Goal: Navigation & Orientation: Find specific page/section

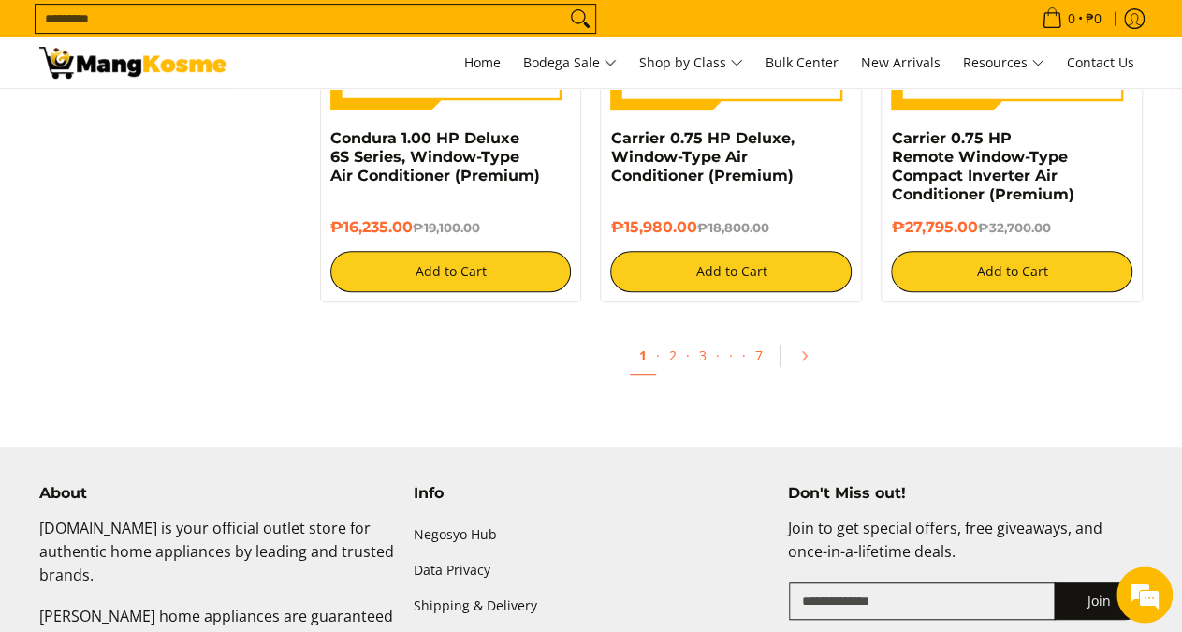
scroll to position [3989, 0]
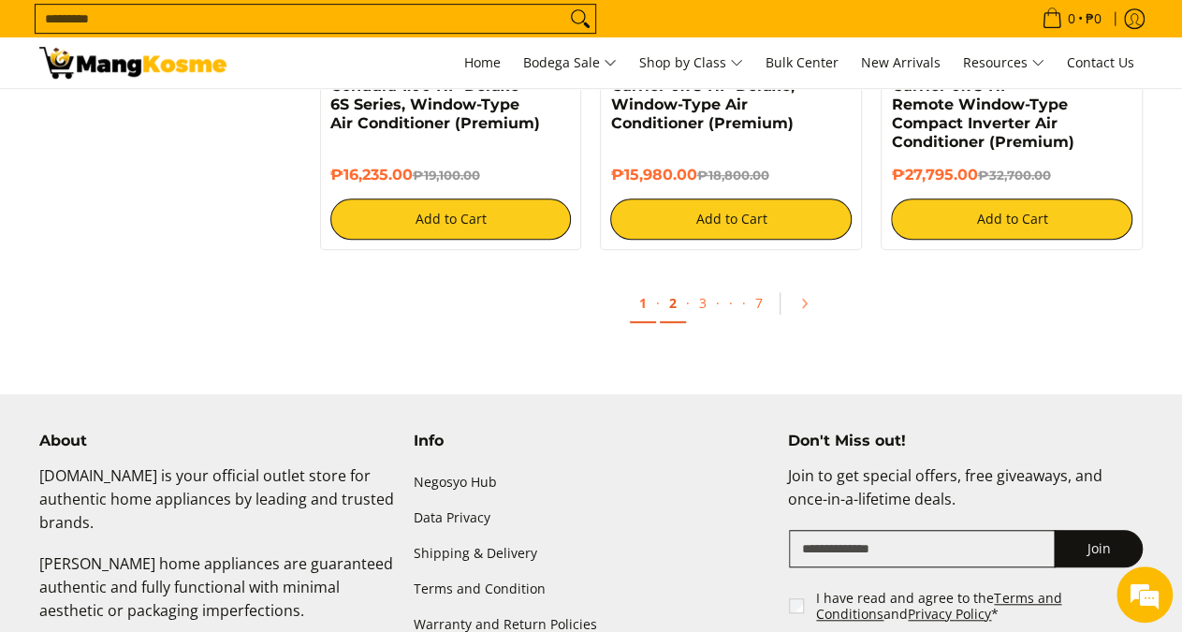
click at [677, 311] on link "2" at bounding box center [673, 303] width 26 height 38
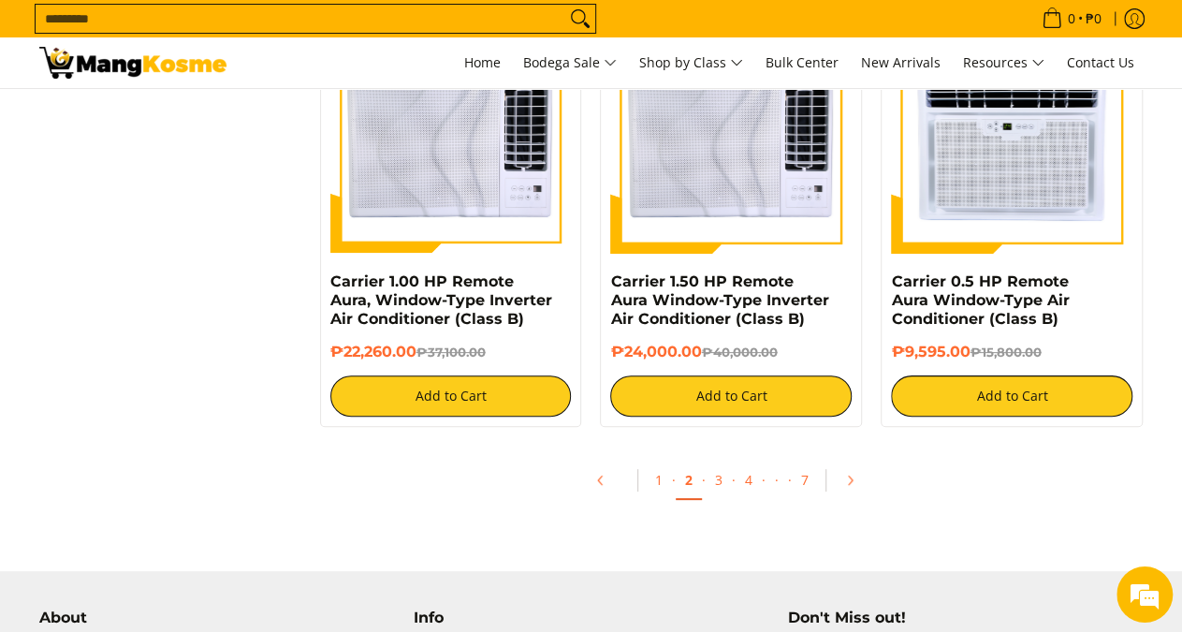
scroll to position [3698, 0]
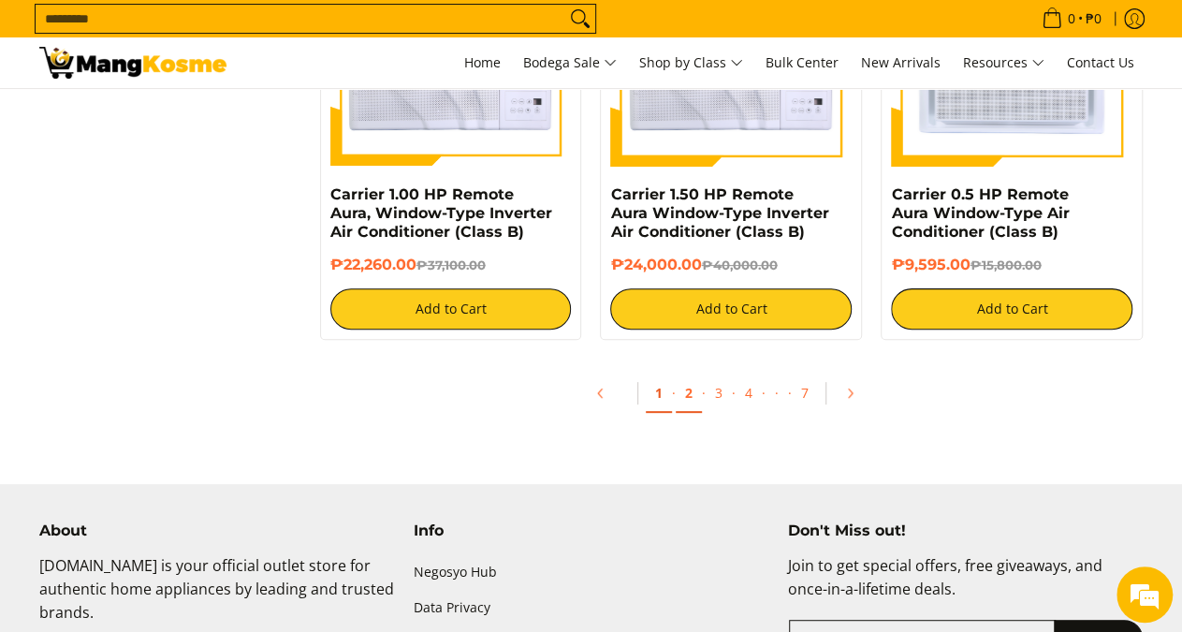
click at [662, 409] on link "1" at bounding box center [659, 393] width 26 height 38
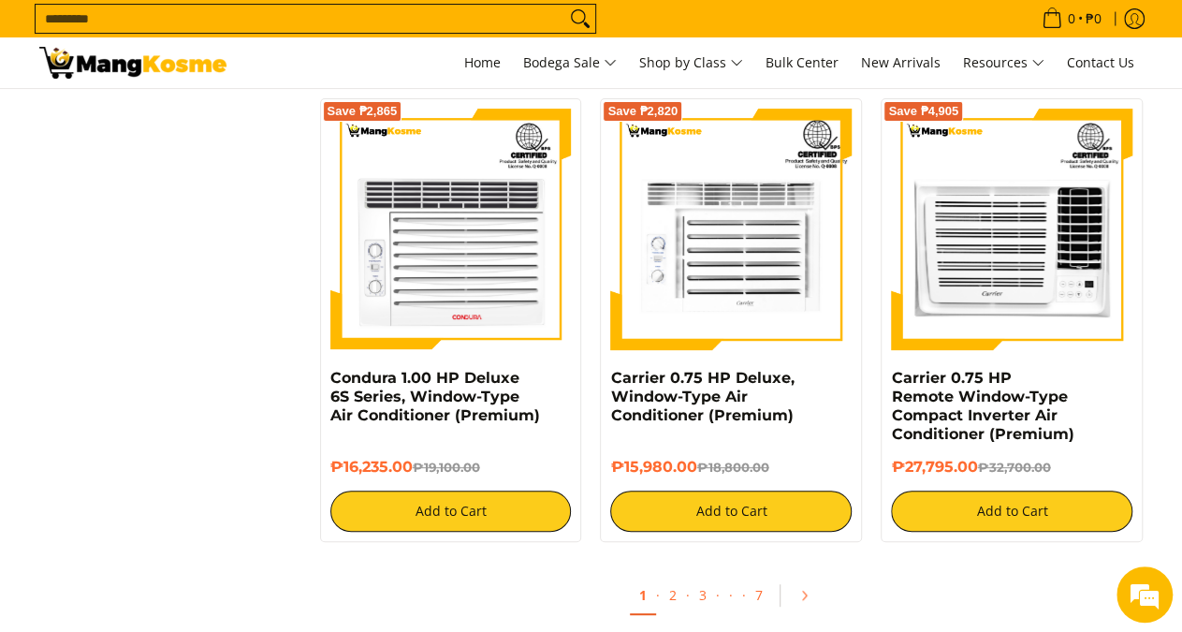
scroll to position [3989, 0]
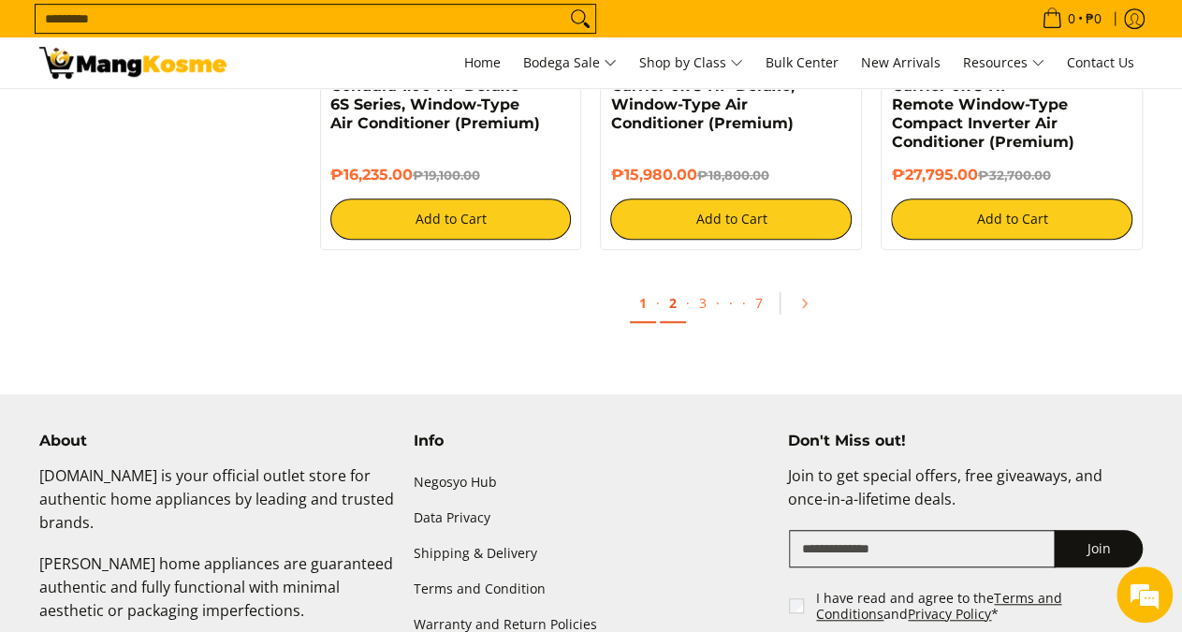
click at [671, 319] on link "2" at bounding box center [673, 303] width 26 height 38
